Goal: Information Seeking & Learning: Learn about a topic

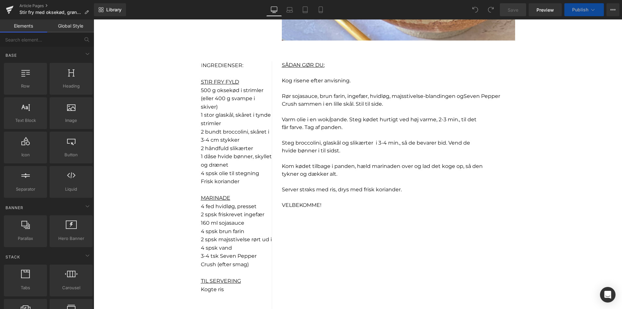
scroll to position [421, 0]
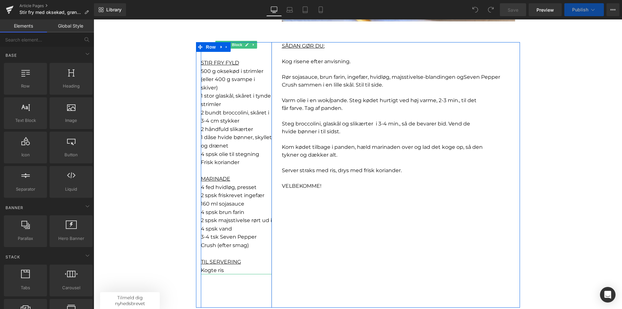
click at [225, 116] on p "2 bundt broccolini, skåret i 3-4 cm stykker" at bounding box center [236, 117] width 71 height 17
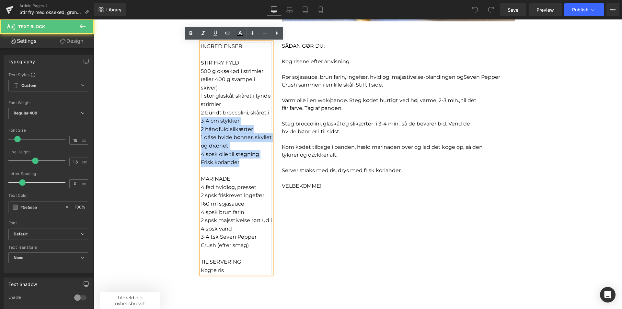
drag, startPoint x: 239, startPoint y: 162, endPoint x: 186, endPoint y: 118, distance: 68.6
click at [186, 118] on div "Sale Off (P) Image Product Stir fry med oksekød, grønt og Seven Pepper Crush Te…" at bounding box center [358, 193] width 529 height 1081
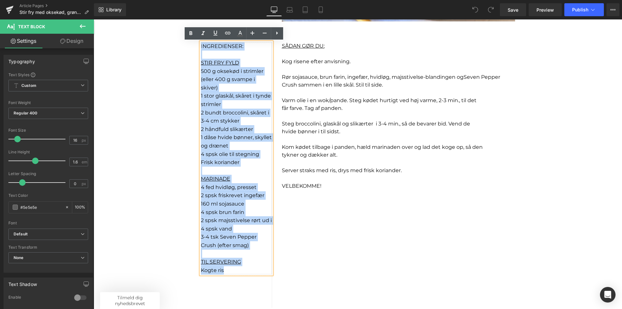
drag, startPoint x: 228, startPoint y: 268, endPoint x: 182, endPoint y: 41, distance: 231.2
click at [182, 41] on div "Sale Off (P) Image Product Stir fry med oksekød, grønt og Seven Pepper Crush Te…" at bounding box center [358, 193] width 529 height 1081
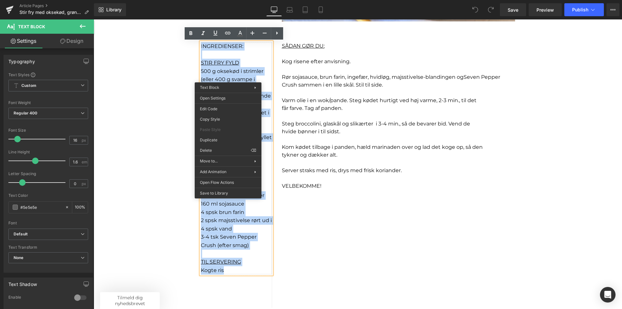
click at [239, 62] on p "STIR FRY FYLD" at bounding box center [236, 63] width 71 height 8
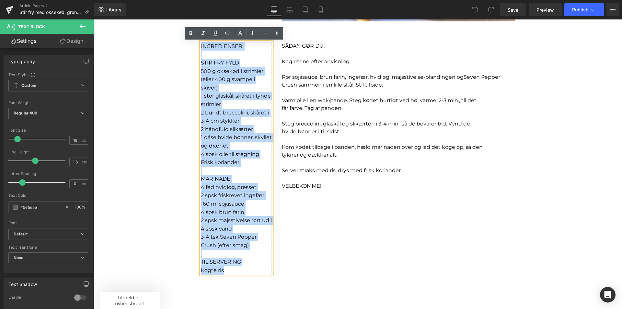
drag, startPoint x: 230, startPoint y: 274, endPoint x: 196, endPoint y: 47, distance: 229.1
click at [196, 47] on div "I NGREDIENSER: STIR FRY FYLD 500 g oksekød i strimler (eller 400 g svampe i ski…" at bounding box center [236, 175] width 81 height 266
copy div "I NGREDIENSER: STIR FRY FYLD 500 g oksekød i strimler (eller 400 g svampe i ski…"
